Goal: Task Accomplishment & Management: Manage account settings

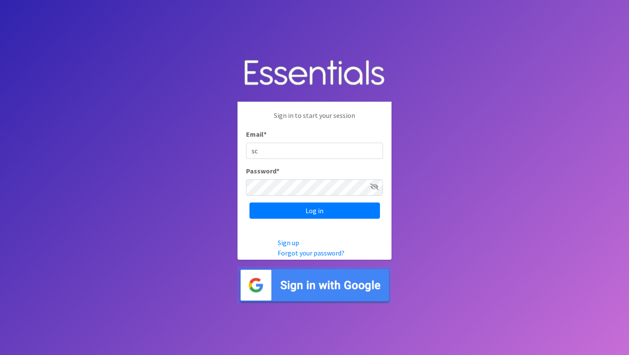
type input "s"
click at [293, 292] on img at bounding box center [314, 285] width 154 height 37
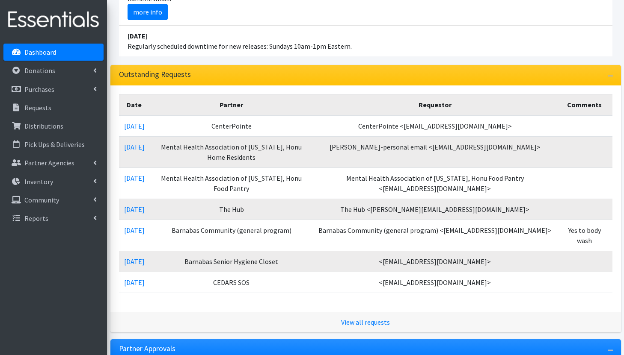
scroll to position [180, 0]
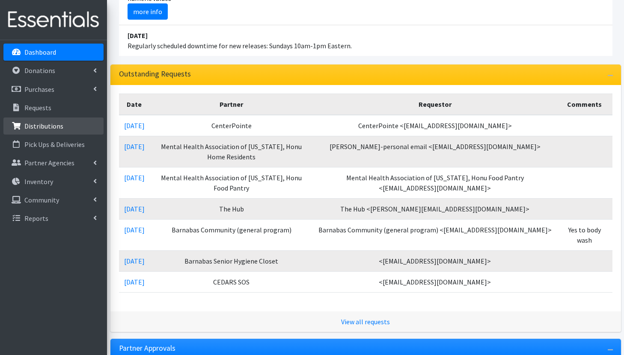
click at [47, 126] on p "Distributions" at bounding box center [43, 126] width 39 height 9
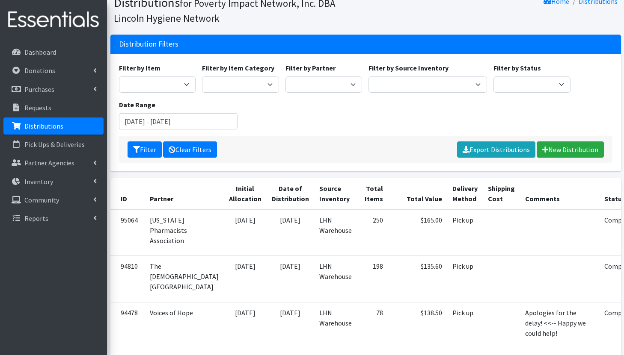
scroll to position [64, 0]
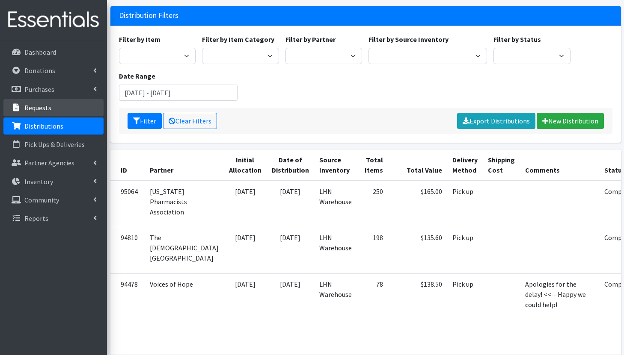
click at [50, 107] on p "Requests" at bounding box center [37, 107] width 27 height 9
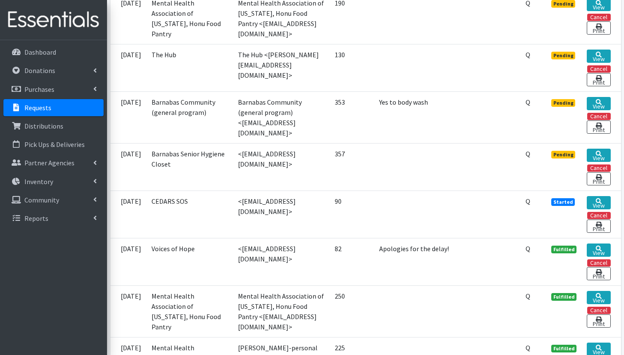
scroll to position [371, 0]
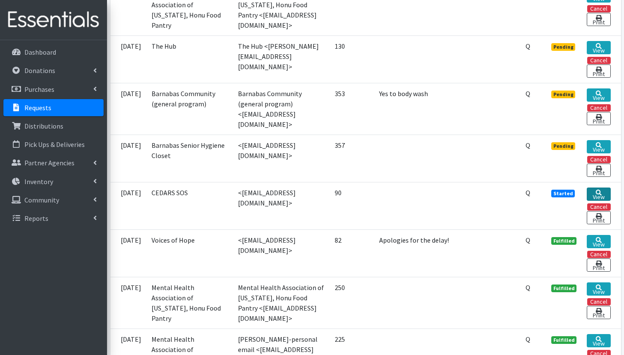
click at [600, 193] on link "View" at bounding box center [598, 194] width 24 height 13
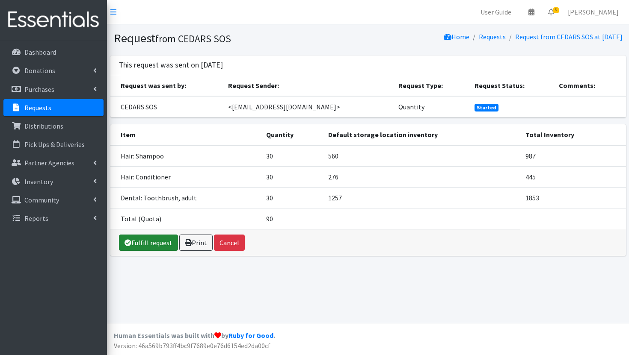
click at [164, 245] on link "Fulfill request" at bounding box center [148, 243] width 59 height 16
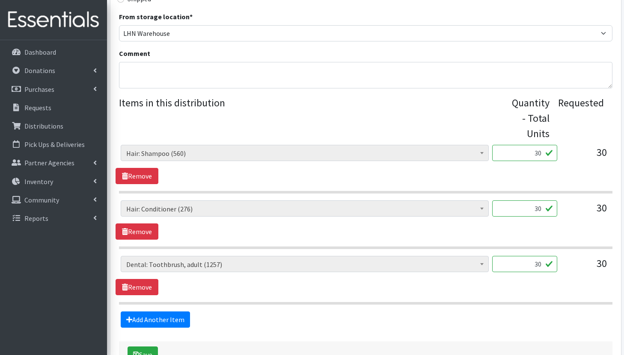
scroll to position [284, 0]
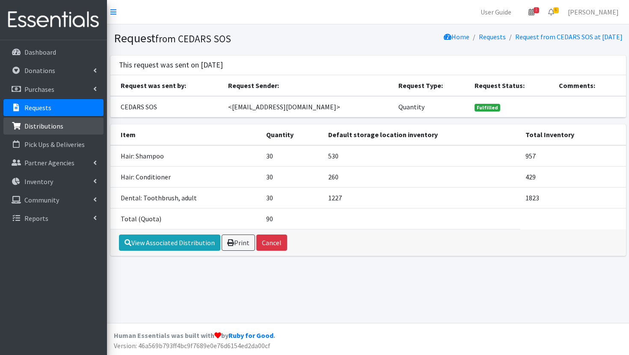
click at [50, 125] on p "Distributions" at bounding box center [43, 126] width 39 height 9
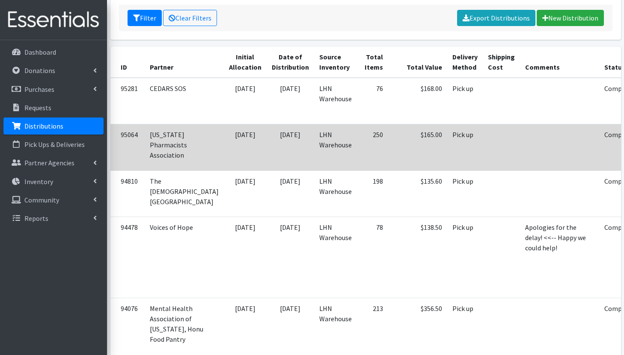
scroll to position [177, 0]
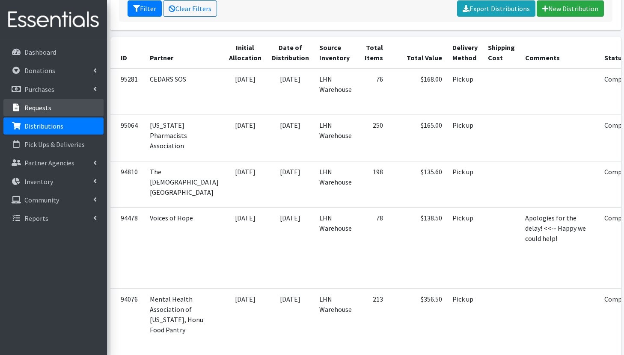
click at [73, 109] on link "Requests" at bounding box center [53, 107] width 100 height 17
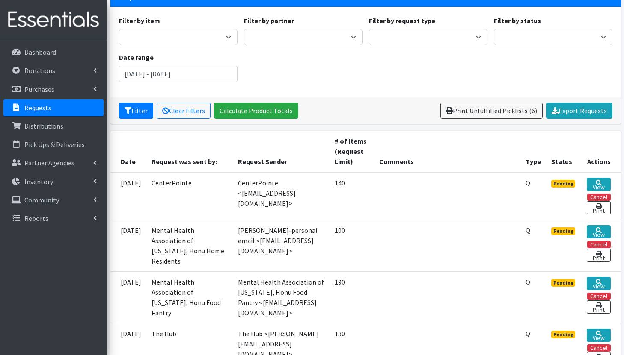
scroll to position [125, 0]
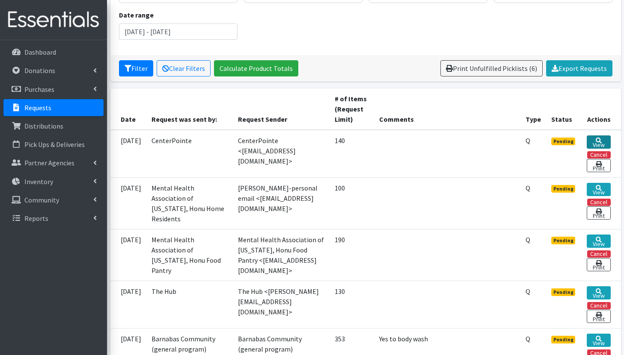
click at [597, 140] on icon at bounding box center [598, 141] width 6 height 6
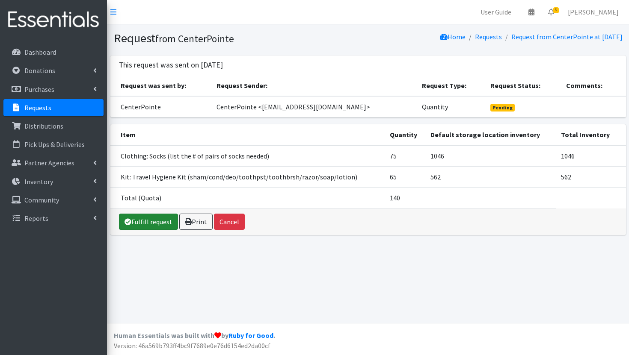
click at [155, 219] on link "Fulfill request" at bounding box center [148, 222] width 59 height 16
click at [147, 220] on link "Fulfill request" at bounding box center [148, 222] width 59 height 16
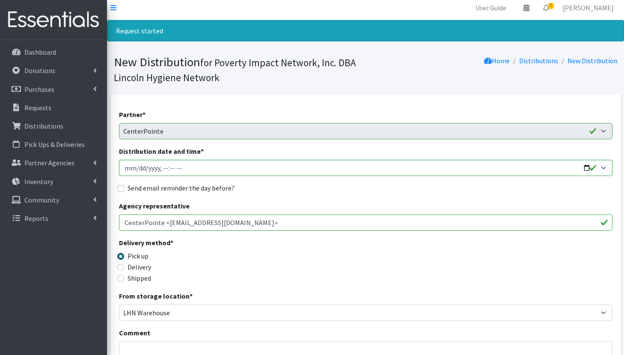
scroll to position [1, 0]
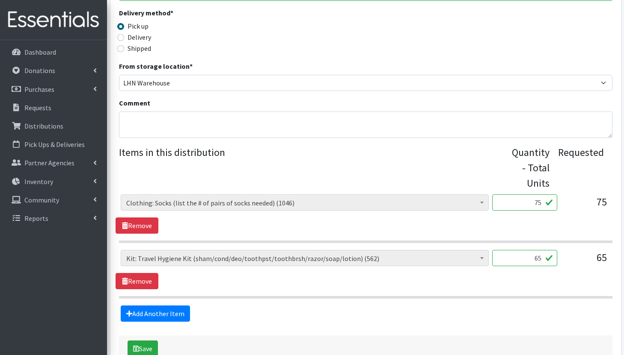
scroll to position [277, 0]
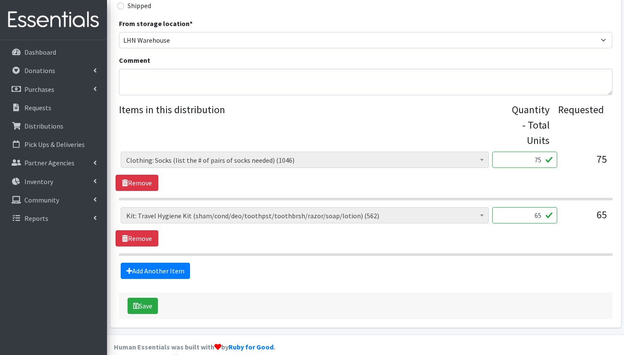
click at [541, 160] on input "75" at bounding box center [524, 160] width 65 height 16
type input "74"
click at [469, 239] on div "Cleanse: Bar soap (2218) Cleanse: Laundry Detergent (store-packaged) (30) Clean…" at bounding box center [365, 226] width 500 height 39
click at [146, 307] on button "Save" at bounding box center [142, 306] width 30 height 16
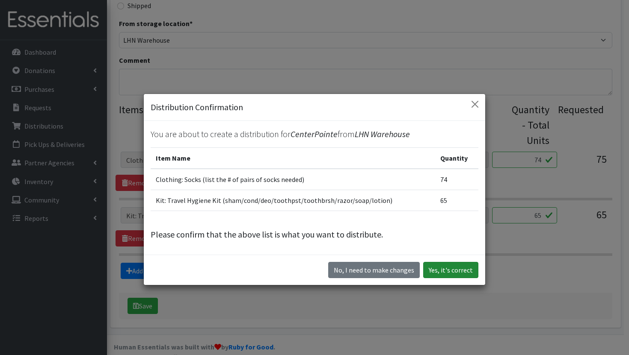
click at [434, 271] on button "Yes, it's correct" at bounding box center [450, 270] width 55 height 16
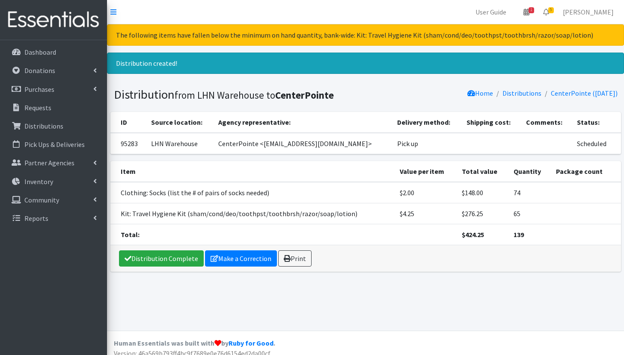
scroll to position [8, 0]
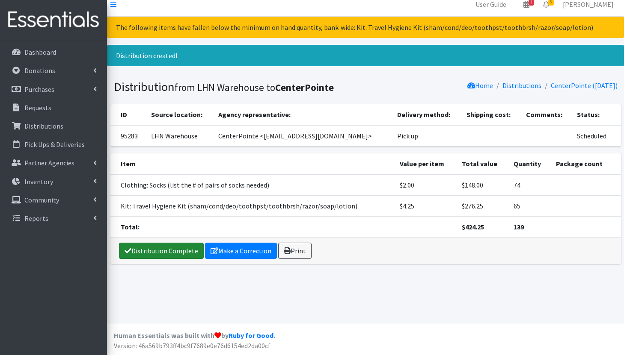
click at [123, 252] on link "Distribution Complete" at bounding box center [161, 251] width 85 height 16
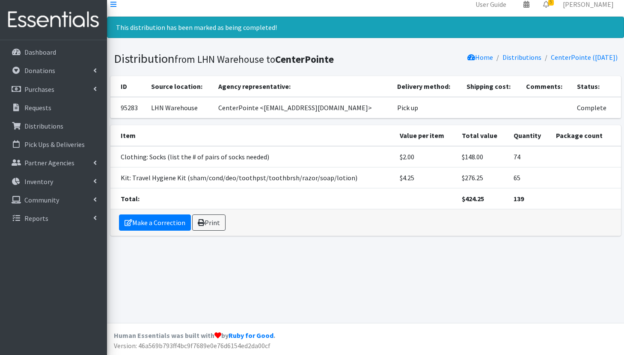
scroll to position [0, 0]
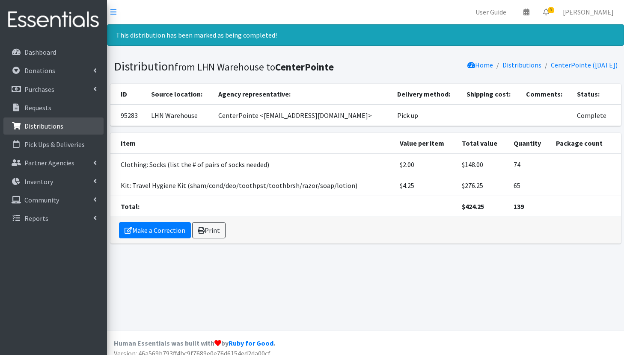
click at [54, 123] on p "Distributions" at bounding box center [43, 126] width 39 height 9
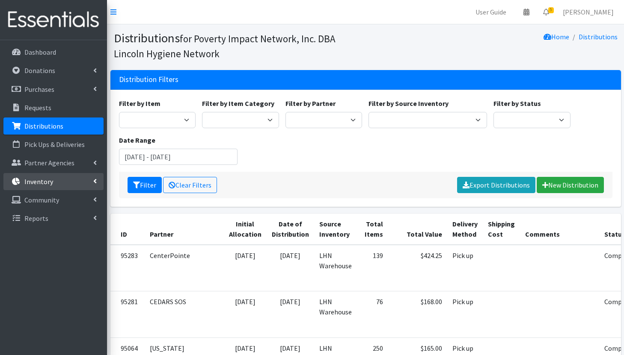
click at [52, 180] on link "Inventory" at bounding box center [53, 181] width 100 height 17
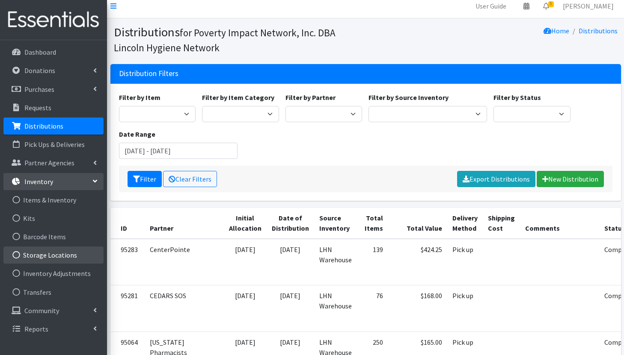
click at [58, 254] on link "Storage Locations" at bounding box center [53, 255] width 100 height 17
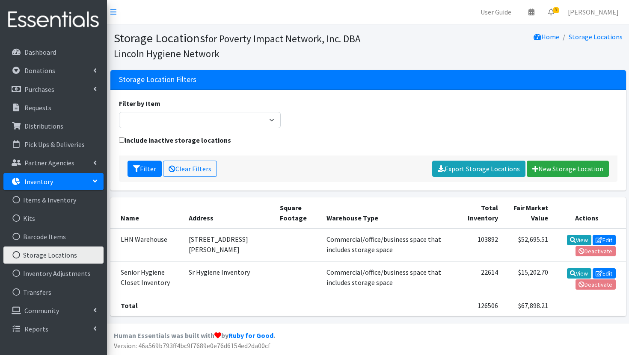
click at [536, 305] on td "$67,898.21" at bounding box center [528, 305] width 50 height 21
drag, startPoint x: 543, startPoint y: 304, endPoint x: 511, endPoint y: 305, distance: 31.7
click at [511, 305] on td "$67,898.21" at bounding box center [528, 305] width 50 height 21
copy td "67,898.21"
click at [55, 109] on link "Requests" at bounding box center [53, 107] width 100 height 17
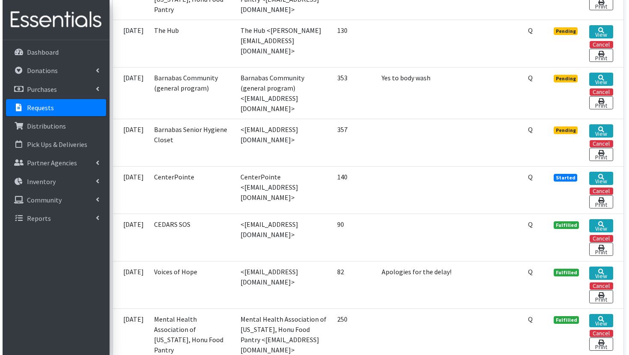
scroll to position [340, 0]
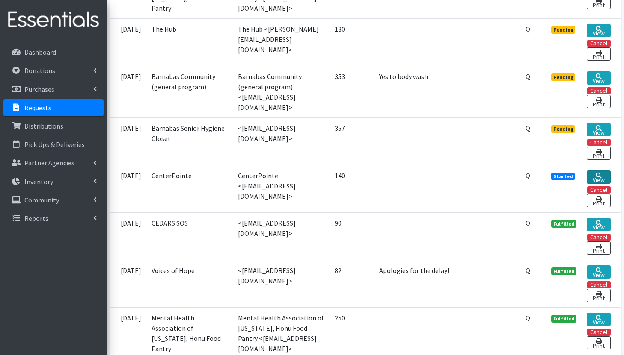
click at [600, 173] on icon at bounding box center [598, 176] width 6 height 6
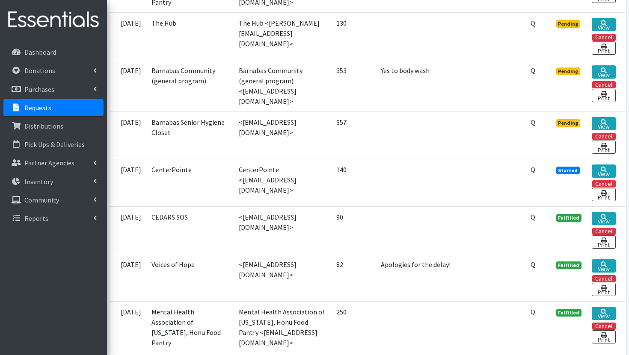
scroll to position [347, 0]
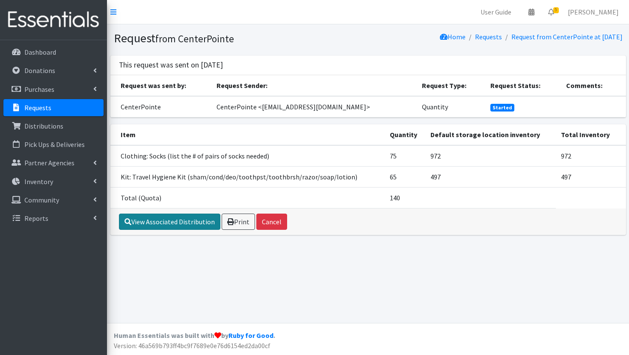
click at [182, 220] on link "View Associated Distribution" at bounding box center [169, 222] width 101 height 16
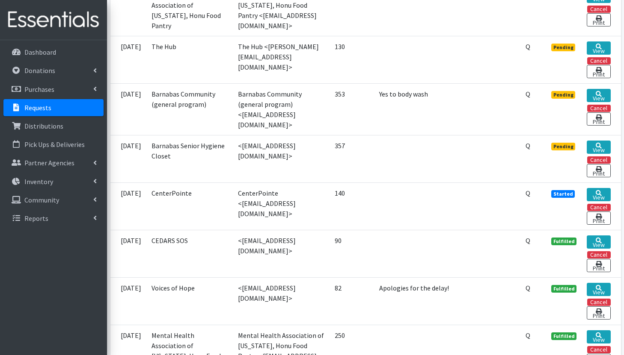
scroll to position [342, 0]
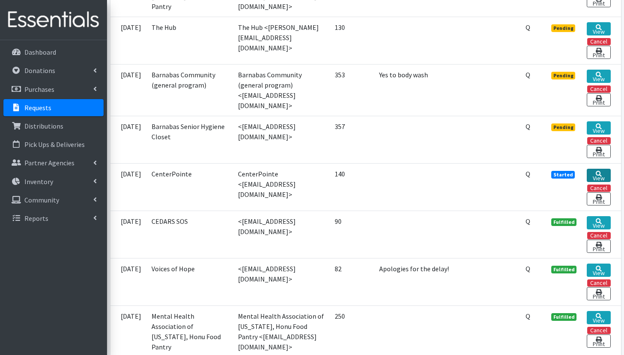
click at [591, 169] on link "View" at bounding box center [598, 175] width 24 height 13
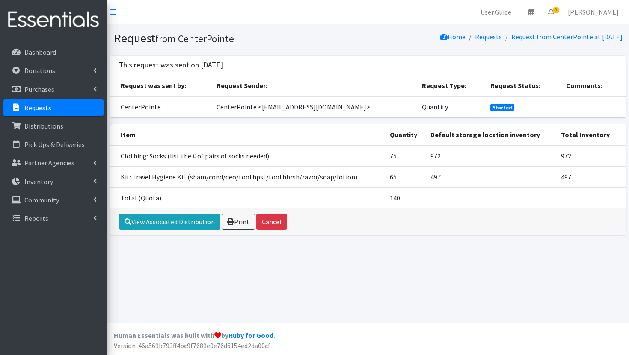
click at [385, 158] on td "75" at bounding box center [404, 155] width 41 height 21
click at [393, 155] on td "75" at bounding box center [404, 155] width 41 height 21
click at [187, 220] on link "View Associated Distribution" at bounding box center [169, 222] width 101 height 16
click at [41, 101] on link "Requests" at bounding box center [53, 107] width 100 height 17
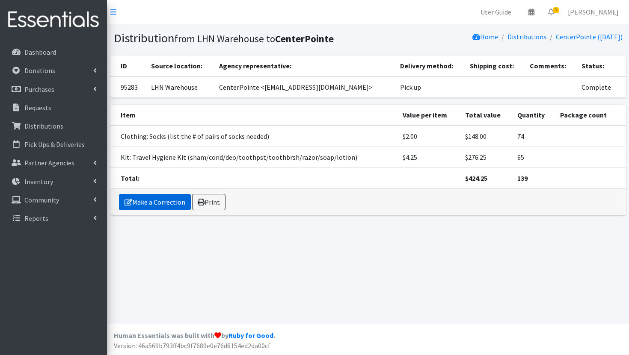
click at [146, 202] on link "Make a Correction" at bounding box center [155, 202] width 72 height 16
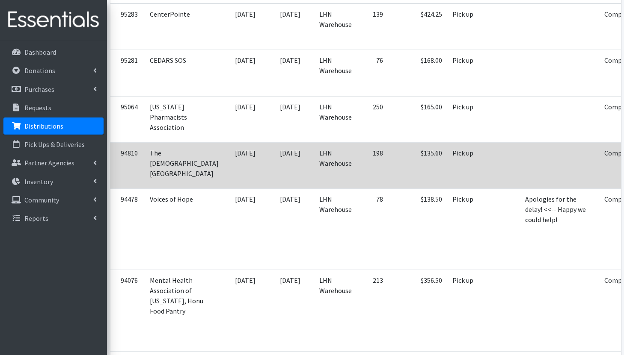
scroll to position [294, 0]
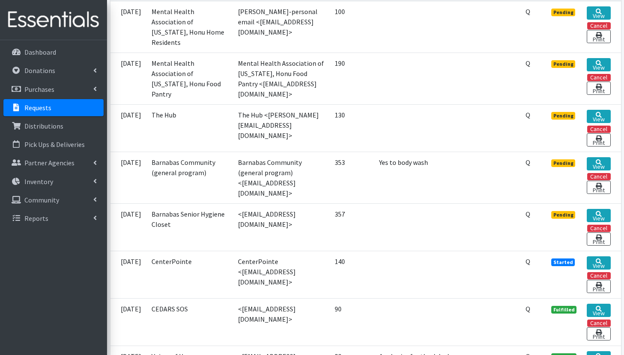
scroll to position [252, 0]
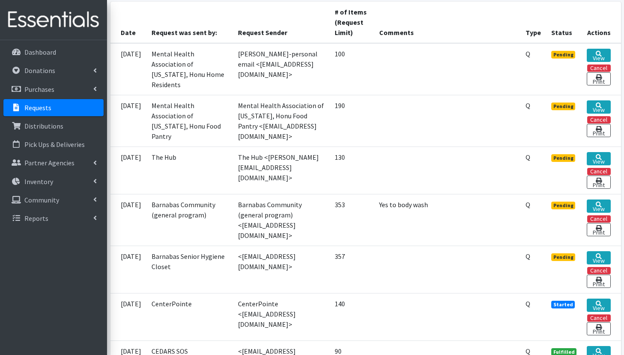
scroll to position [211, 0]
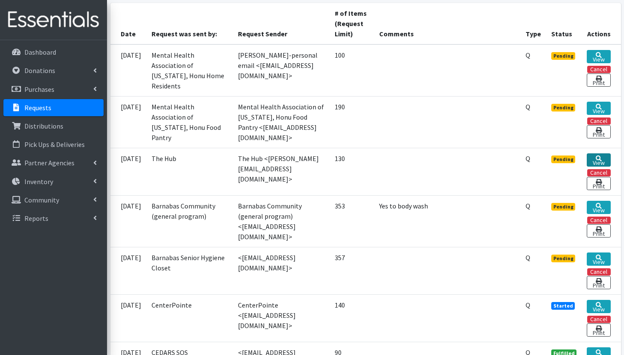
click at [586, 159] on link "View" at bounding box center [598, 160] width 24 height 13
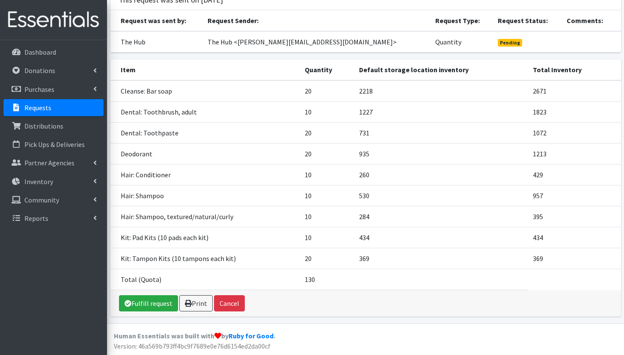
scroll to position [65, 0]
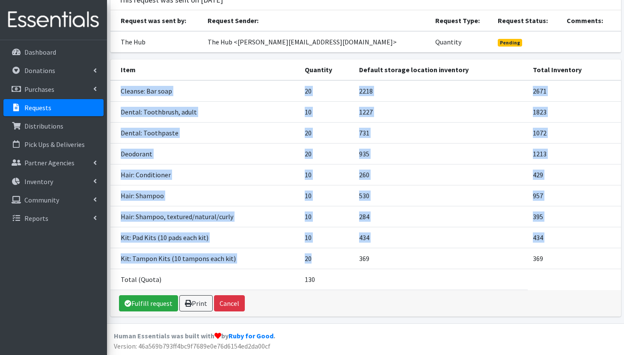
drag, startPoint x: 118, startPoint y: 89, endPoint x: 332, endPoint y: 264, distance: 275.9
click at [332, 264] on tbody "Cleanse: Bar soap 20 2218 2671 Dental: Toothbrush, adult 10 1227 1823 Dental: T…" at bounding box center [365, 185] width 510 height 210
click at [332, 264] on td "20" at bounding box center [326, 258] width 55 height 21
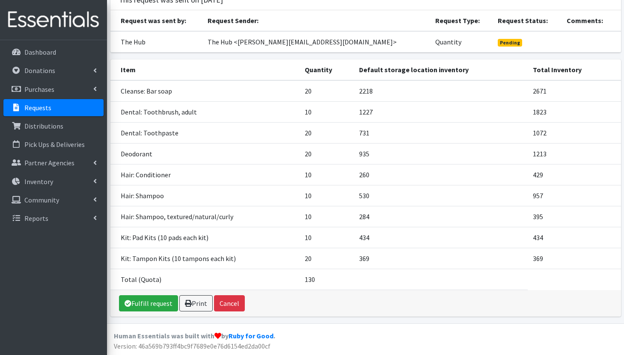
scroll to position [0, 0]
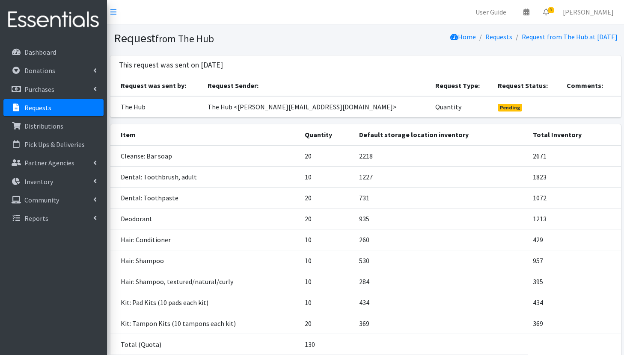
click at [37, 104] on p "Requests" at bounding box center [37, 107] width 27 height 9
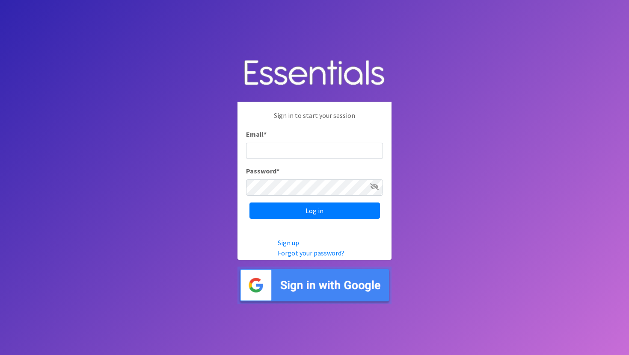
click at [305, 287] on img at bounding box center [314, 285] width 154 height 37
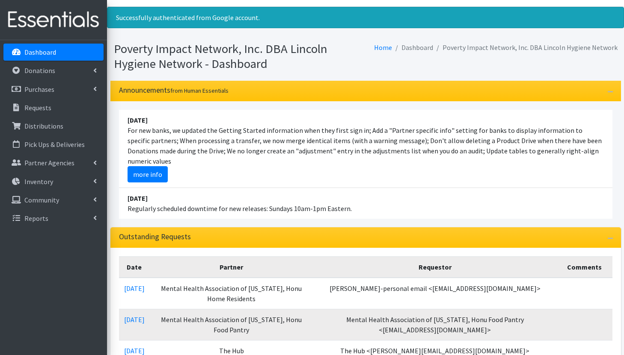
scroll to position [18, 0]
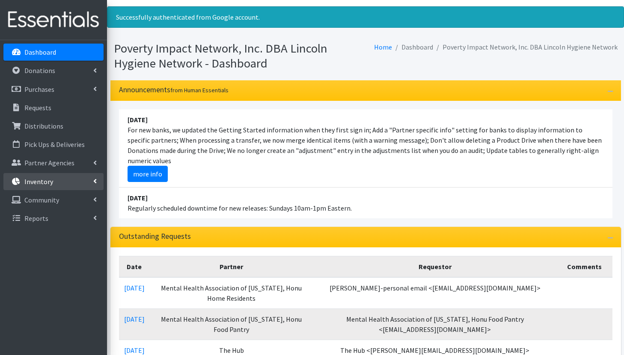
click at [50, 186] on link "Inventory" at bounding box center [53, 181] width 100 height 17
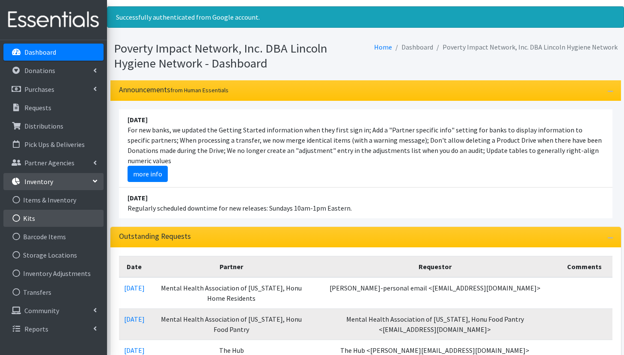
click at [23, 221] on link "Kits" at bounding box center [53, 218] width 100 height 17
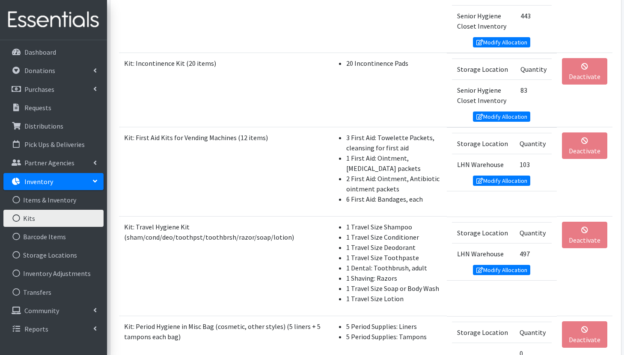
scroll to position [662, 0]
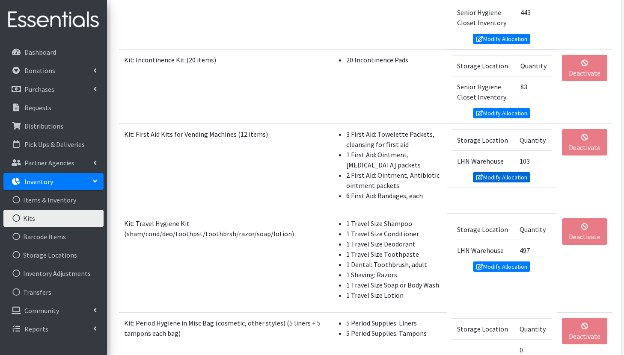
click at [509, 176] on link "Modify Allocation" at bounding box center [501, 177] width 57 height 10
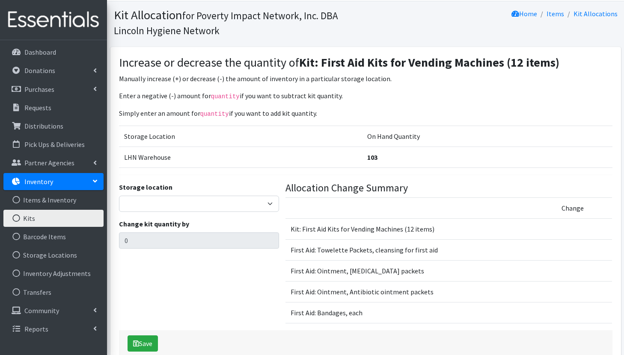
scroll to position [30, 0]
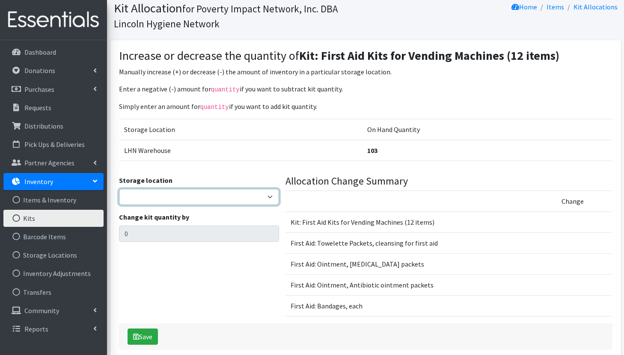
click at [268, 195] on select "LHN Warehouse Senior Hygiene Closet Inventory" at bounding box center [199, 197] width 160 height 16
click at [257, 198] on select "LHN Warehouse Senior Hygiene Closet Inventory" at bounding box center [199, 197] width 160 height 16
select select "344"
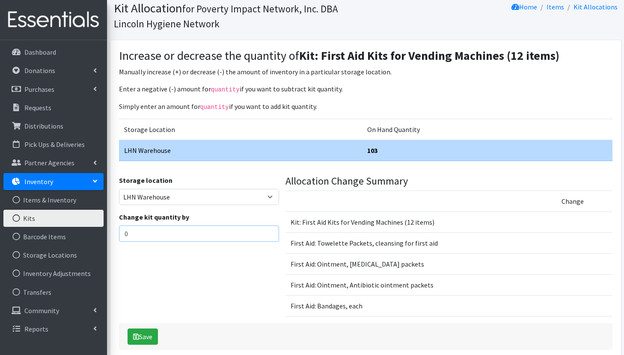
click at [209, 231] on input "0" at bounding box center [199, 234] width 160 height 16
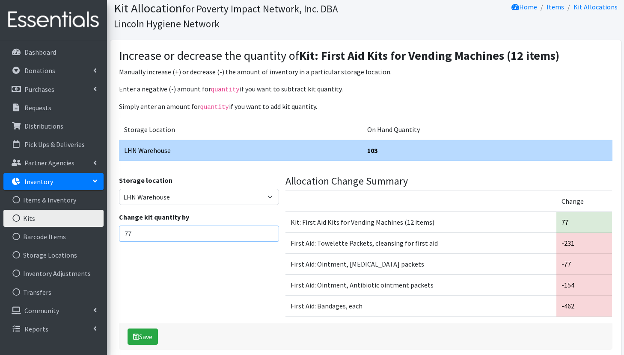
scroll to position [71, 0]
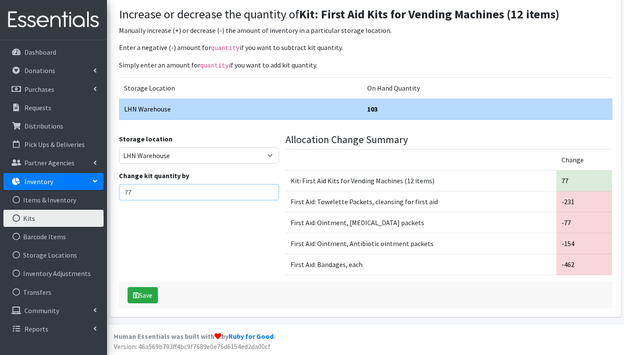
type input "77"
click at [190, 277] on div "Storage location LHN Warehouse Senior Hygiene Closet Inventory Change kit quant…" at bounding box center [198, 208] width 166 height 149
click at [149, 295] on button "Save" at bounding box center [142, 295] width 30 height 16
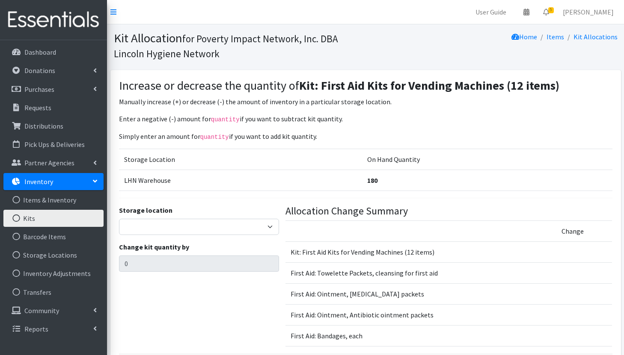
scroll to position [56, 0]
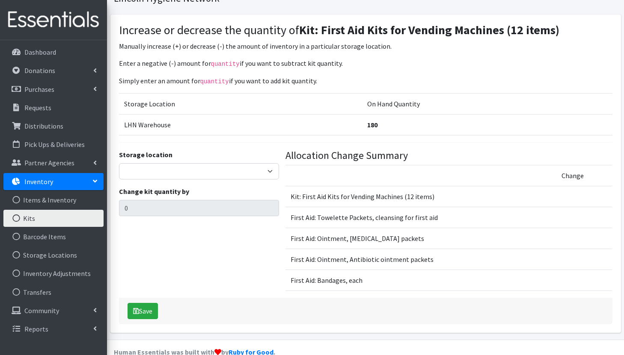
click at [25, 219] on link "Kits" at bounding box center [53, 218] width 100 height 17
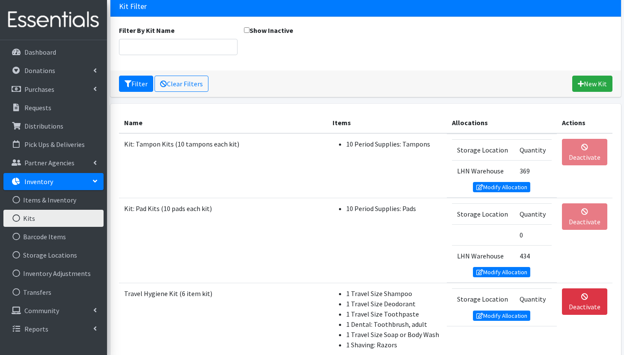
scroll to position [87, 0]
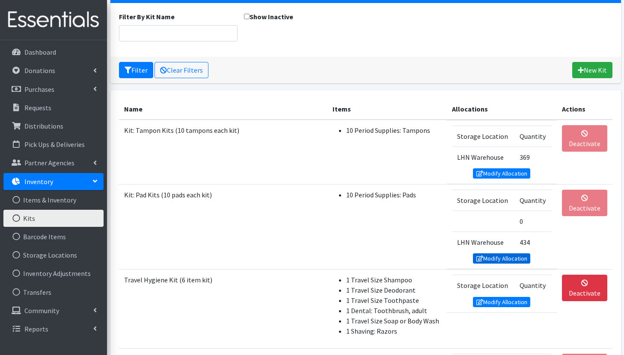
click at [476, 261] on link "Modify Allocation" at bounding box center [501, 259] width 57 height 10
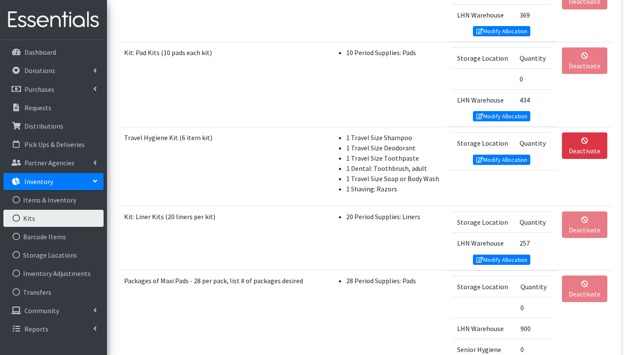
scroll to position [236, 0]
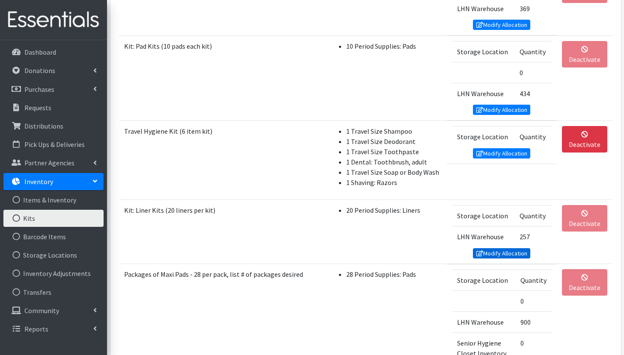
click at [511, 255] on link "Modify Allocation" at bounding box center [501, 253] width 57 height 10
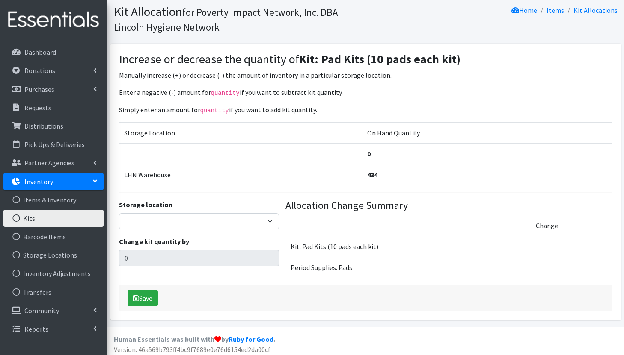
scroll to position [30, 0]
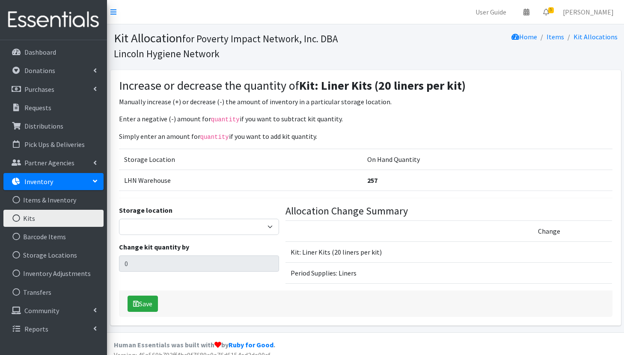
scroll to position [9, 0]
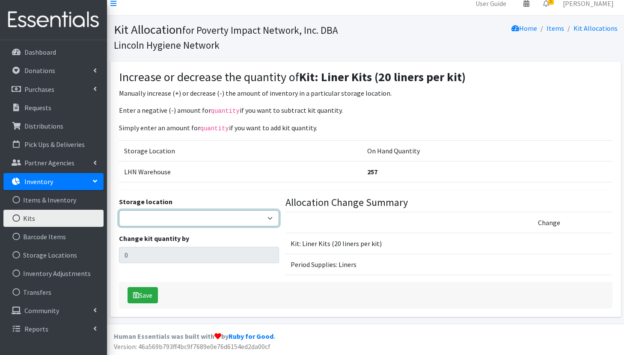
click at [211, 216] on select "LHN Warehouse Senior Hygiene Closet Inventory" at bounding box center [199, 218] width 160 height 16
select select "344"
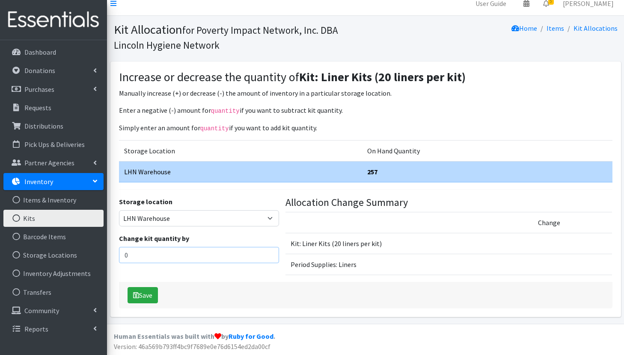
click at [159, 254] on input "0" at bounding box center [199, 255] width 160 height 16
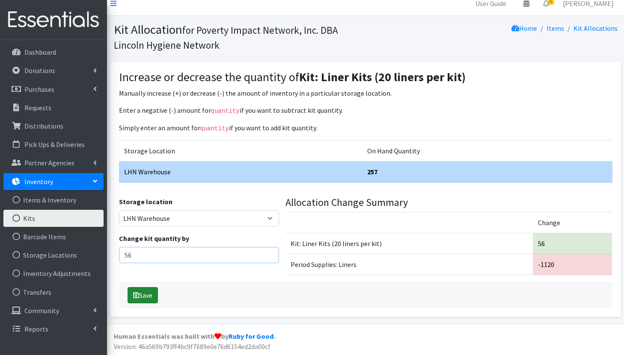
type input "56"
click at [142, 293] on button "Save" at bounding box center [142, 295] width 30 height 16
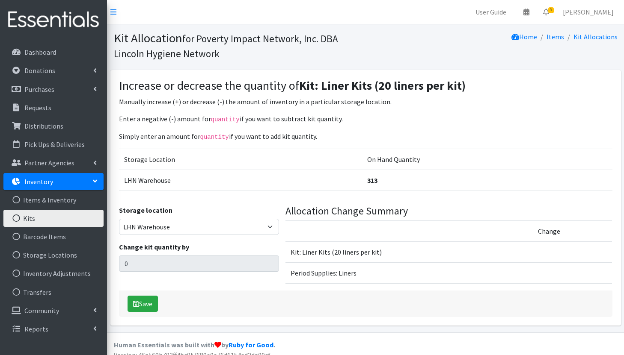
select select "344"
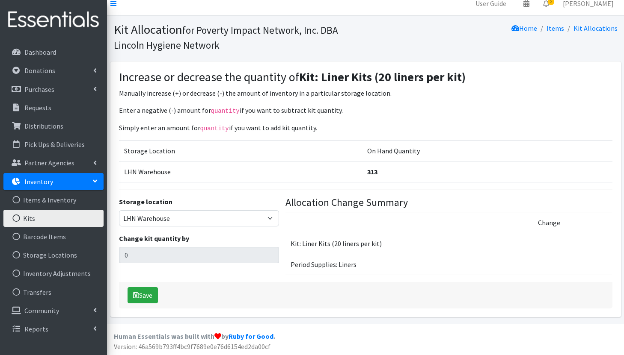
click at [35, 223] on link "Kits" at bounding box center [53, 218] width 100 height 17
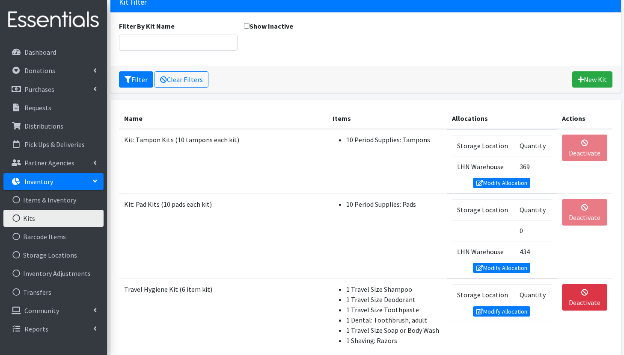
scroll to position [109, 0]
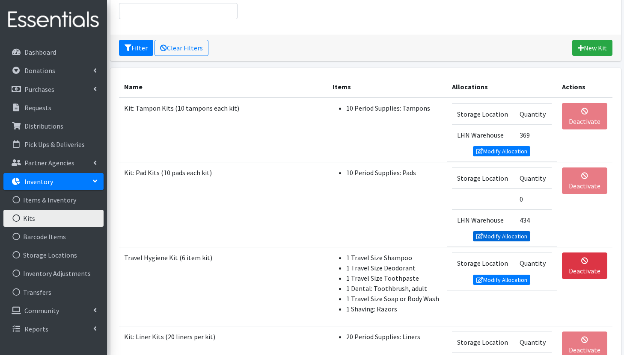
click at [493, 237] on link "Modify Allocation" at bounding box center [501, 236] width 57 height 10
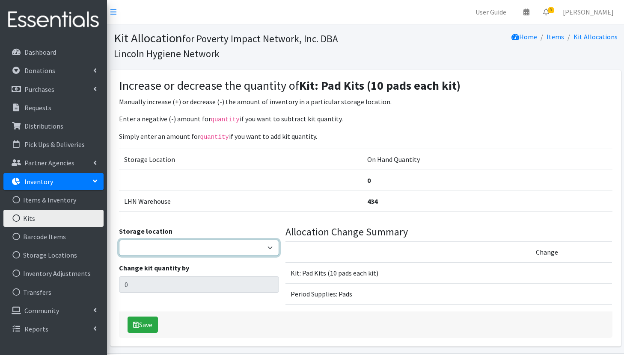
click at [209, 246] on select "LHN Warehouse Senior Hygiene Closet Inventory" at bounding box center [199, 248] width 160 height 16
select select "344"
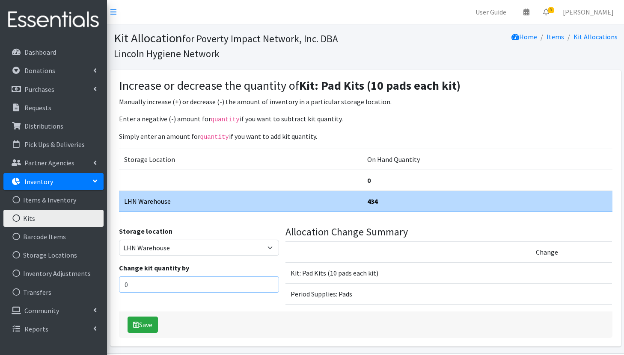
click at [160, 283] on input "0" at bounding box center [199, 285] width 160 height 16
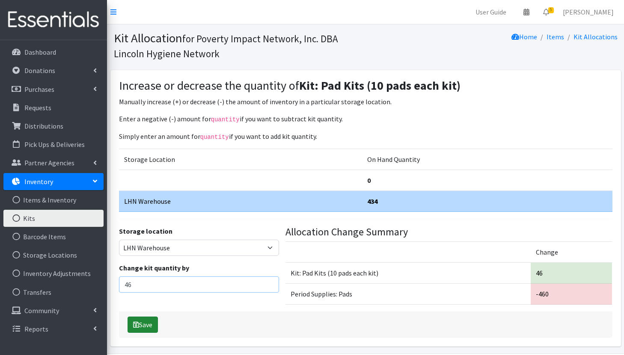
type input "46"
click at [150, 322] on button "Save" at bounding box center [142, 325] width 30 height 16
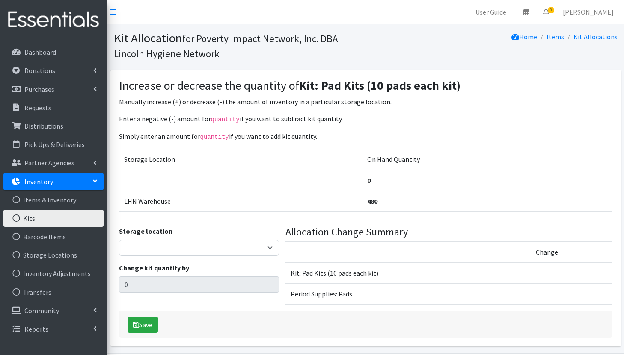
scroll to position [30, 0]
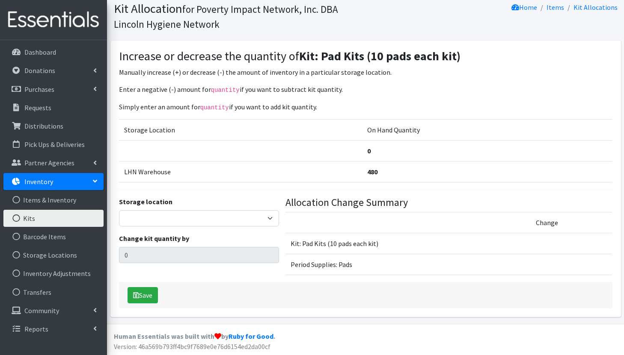
click at [29, 221] on link "Kits" at bounding box center [53, 218] width 100 height 17
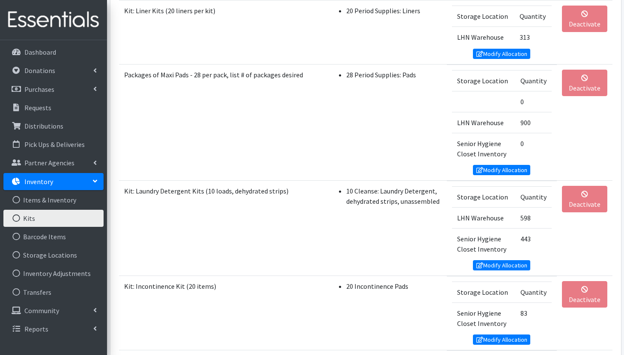
scroll to position [437, 0]
